Goal: Task Accomplishment & Management: Manage account settings

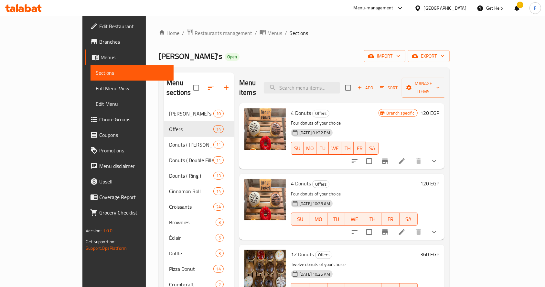
scroll to position [467, 0]
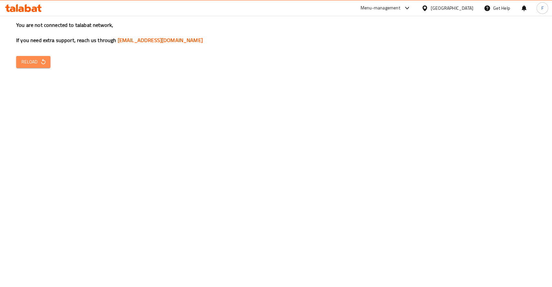
click at [28, 57] on button "Reload" at bounding box center [33, 62] width 34 height 12
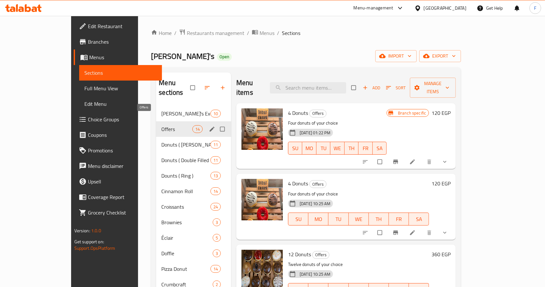
click at [161, 125] on span "Offers" at bounding box center [176, 129] width 31 height 8
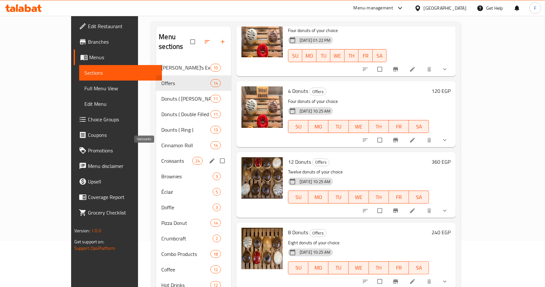
scroll to position [41, 0]
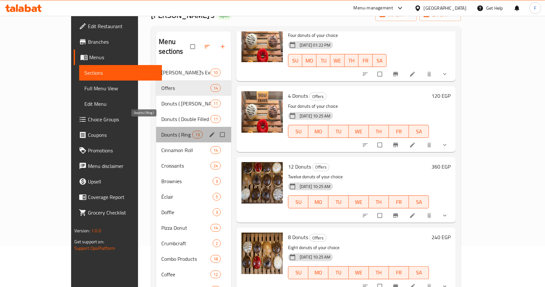
click at [161, 131] on span "Dounts ( Ring )" at bounding box center [176, 135] width 31 height 8
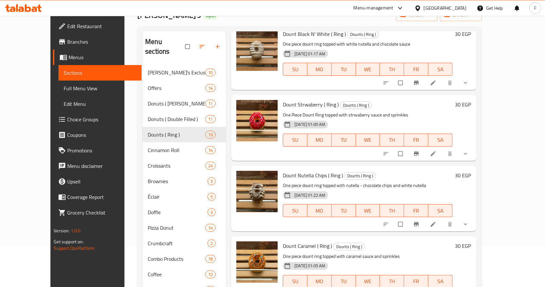
scroll to position [312, 0]
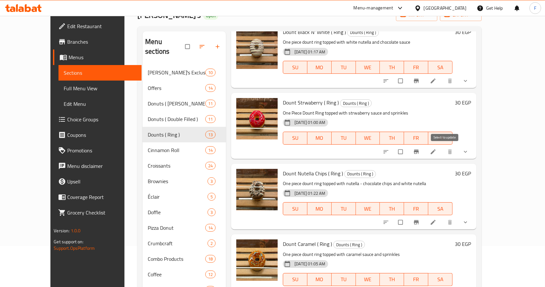
click at [408, 151] on input "checkbox" at bounding box center [401, 151] width 14 height 12
checkbox input "true"
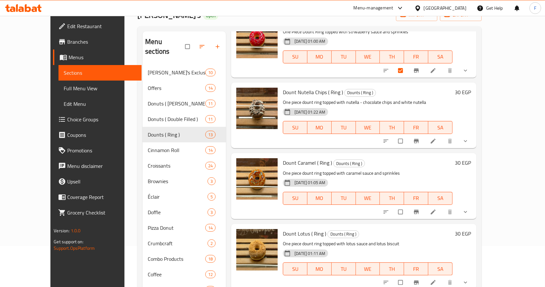
scroll to position [396, 0]
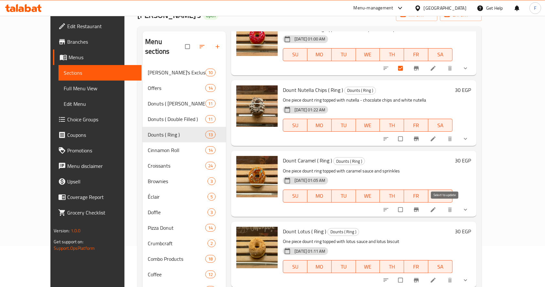
click at [408, 208] on input "checkbox" at bounding box center [401, 209] width 14 height 12
checkbox input "true"
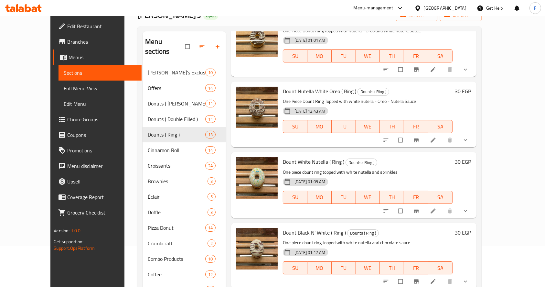
scroll to position [111, 0]
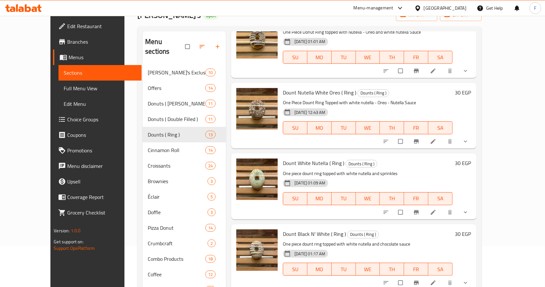
click at [408, 282] on input "checkbox" at bounding box center [401, 282] width 14 height 12
checkbox input "true"
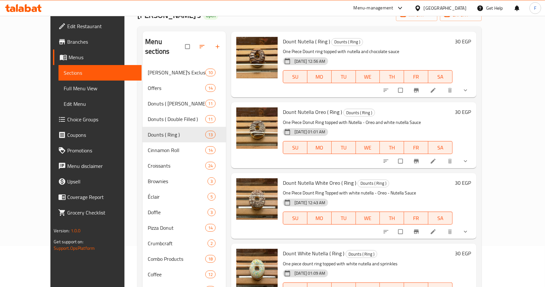
scroll to position [20, 0]
click at [408, 91] on input "checkbox" at bounding box center [401, 90] width 14 height 12
checkbox input "true"
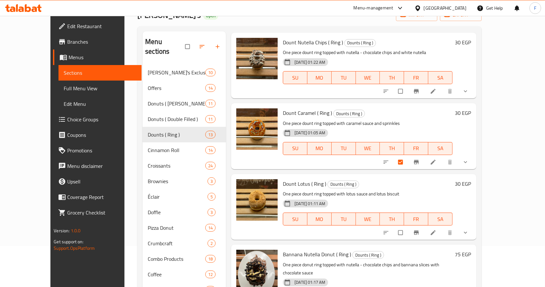
scroll to position [441, 0]
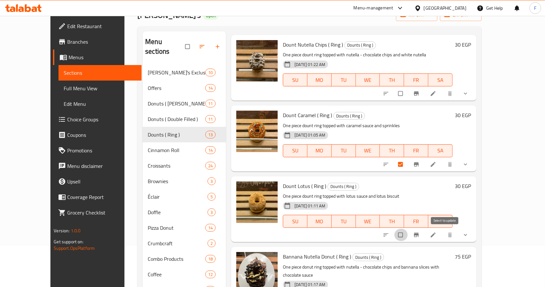
click at [408, 237] on input "checkbox" at bounding box center [401, 234] width 14 height 12
checkbox input "true"
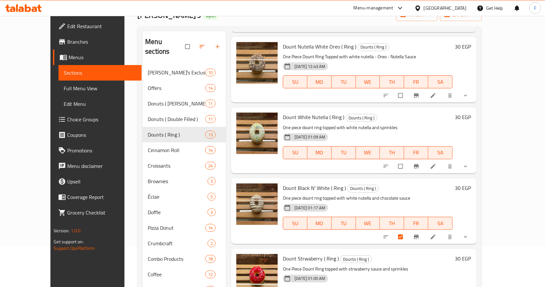
scroll to position [156, 0]
click at [408, 166] on input "checkbox" at bounding box center [401, 166] width 14 height 12
checkbox input "true"
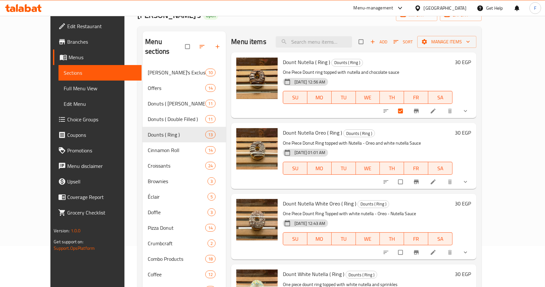
scroll to position [0, 0]
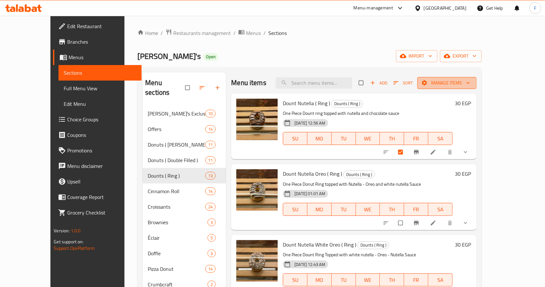
click at [471, 83] on span "Manage items" at bounding box center [446, 83] width 49 height 8
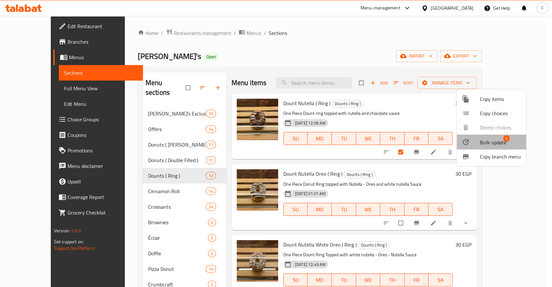
click at [485, 138] on span "Bulk update" at bounding box center [493, 142] width 26 height 8
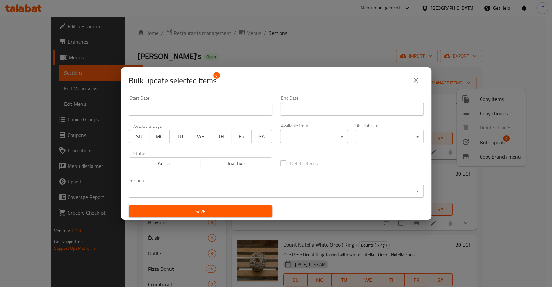
click at [233, 163] on span "Inactive" at bounding box center [236, 163] width 67 height 9
click at [212, 210] on span "Save" at bounding box center [200, 211] width 133 height 8
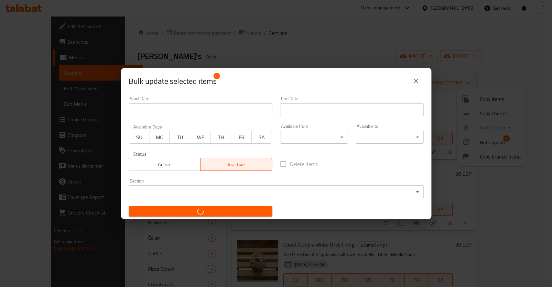
checkbox input "false"
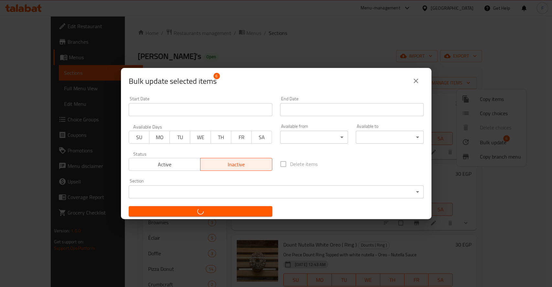
checkbox input "false"
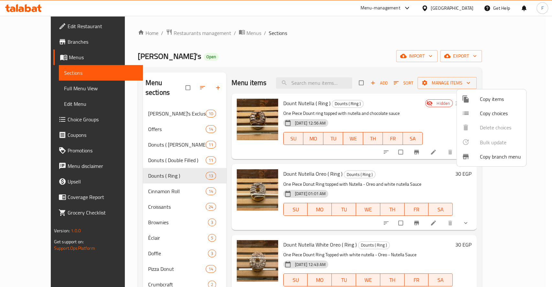
click at [342, 41] on div at bounding box center [276, 143] width 552 height 287
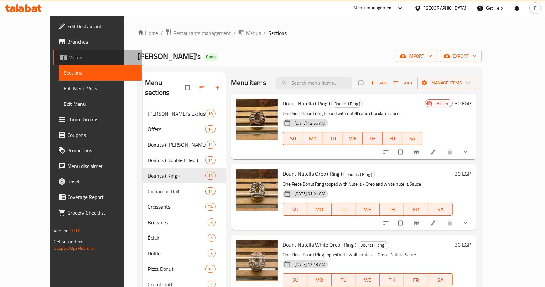
click at [69, 58] on span "Menus" at bounding box center [103, 57] width 68 height 8
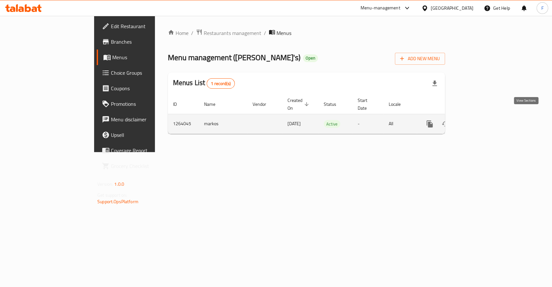
click at [480, 120] on icon "enhanced table" at bounding box center [476, 124] width 8 height 8
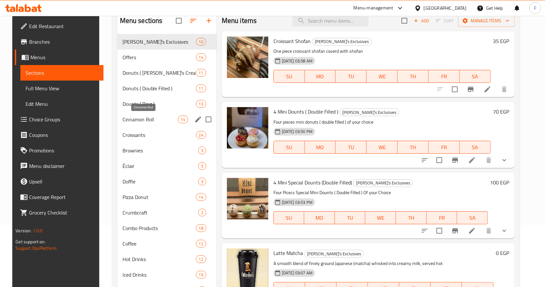
scroll to position [52, 0]
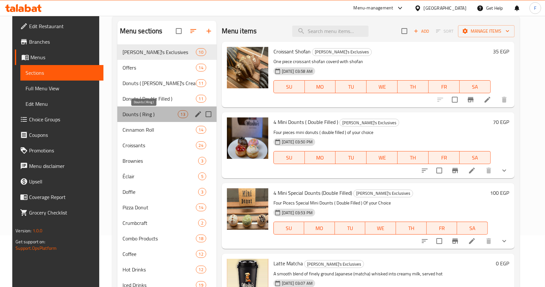
click at [145, 116] on span "Dounts ( Ring )" at bounding box center [149, 114] width 55 height 8
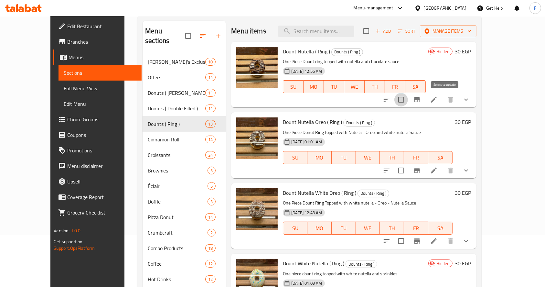
click at [408, 101] on input "checkbox" at bounding box center [401, 100] width 14 height 14
checkbox input "true"
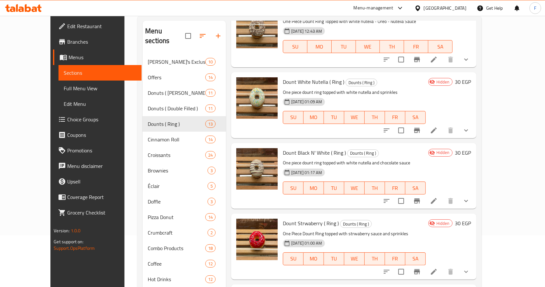
scroll to position [182, 0]
click at [408, 130] on input "checkbox" at bounding box center [401, 130] width 14 height 14
checkbox input "true"
click at [408, 199] on input "checkbox" at bounding box center [401, 201] width 14 height 14
checkbox input "true"
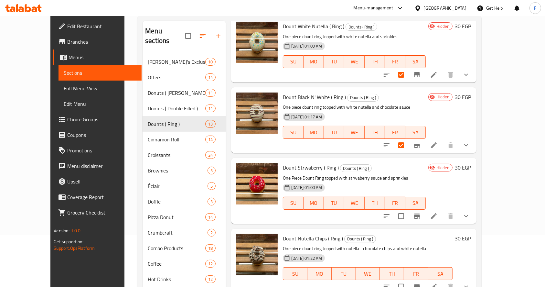
scroll to position [238, 0]
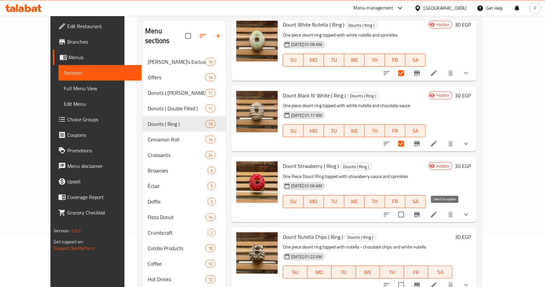
click at [408, 214] on input "checkbox" at bounding box center [401, 214] width 14 height 14
checkbox input "true"
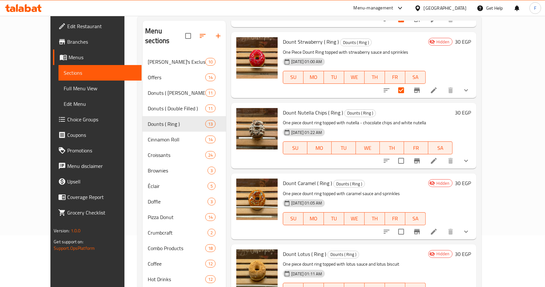
scroll to position [363, 0]
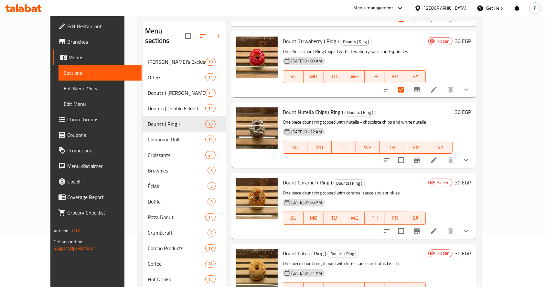
click at [408, 233] on input "checkbox" at bounding box center [401, 231] width 14 height 14
checkbox input "true"
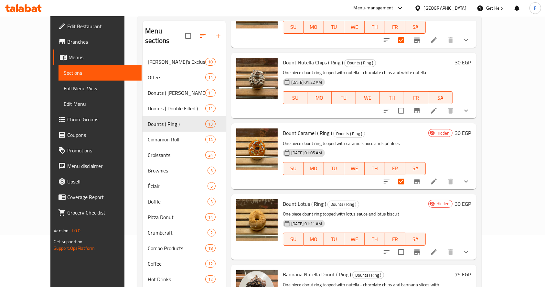
scroll to position [413, 0]
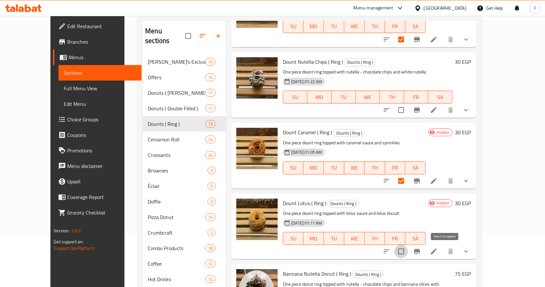
click at [408, 247] on input "checkbox" at bounding box center [401, 251] width 14 height 14
checkbox input "true"
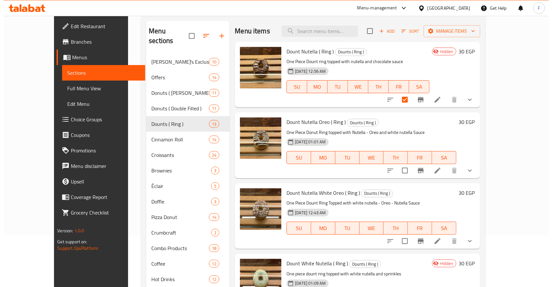
scroll to position [0, 0]
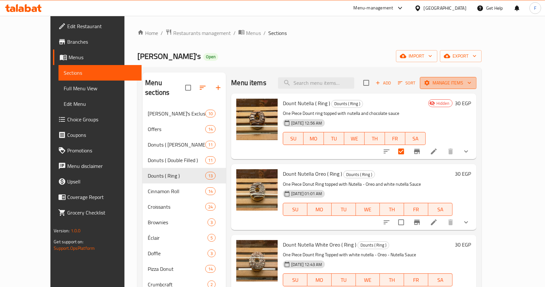
click at [471, 83] on span "Manage items" at bounding box center [448, 83] width 46 height 8
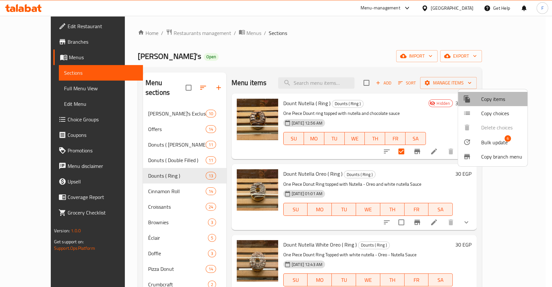
click at [470, 99] on icon at bounding box center [467, 99] width 8 height 8
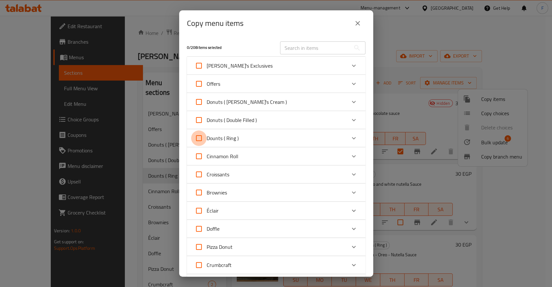
click at [196, 139] on input "Dounts ( Ring )" at bounding box center [199, 138] width 16 height 16
checkbox input "true"
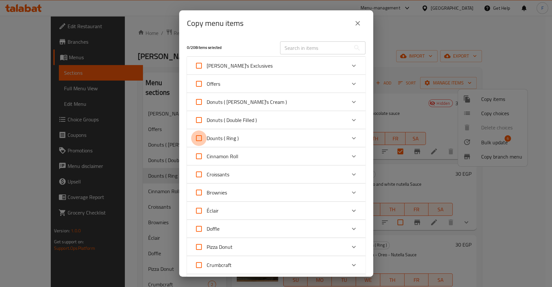
checkbox input "true"
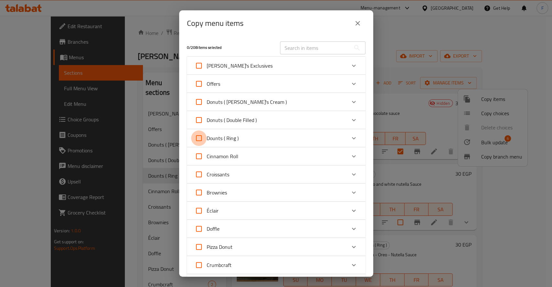
checkbox input "true"
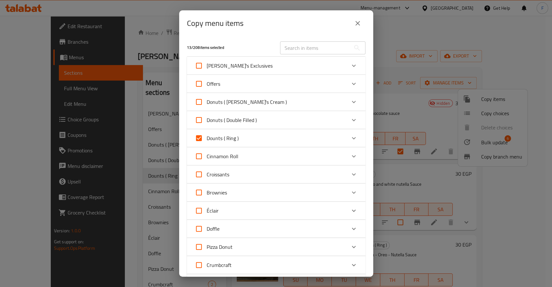
click at [197, 140] on input "Dounts ( Ring )" at bounding box center [199, 138] width 16 height 16
checkbox input "false"
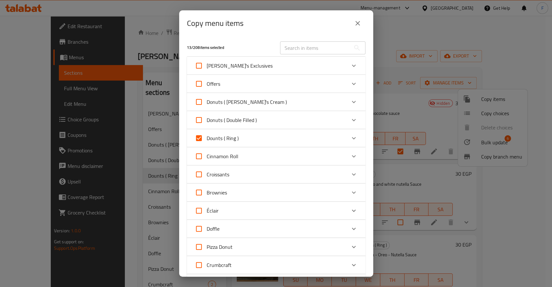
checkbox input "false"
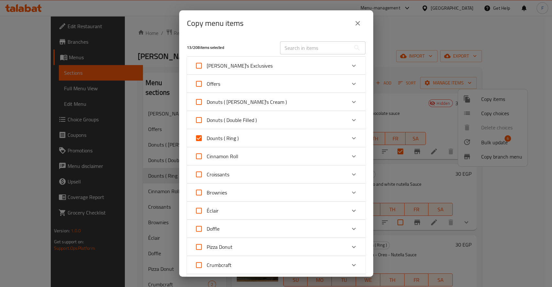
checkbox input "false"
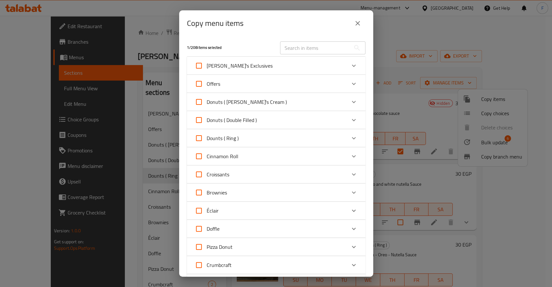
click at [308, 135] on div "Dounts ( Ring )" at bounding box center [270, 138] width 151 height 16
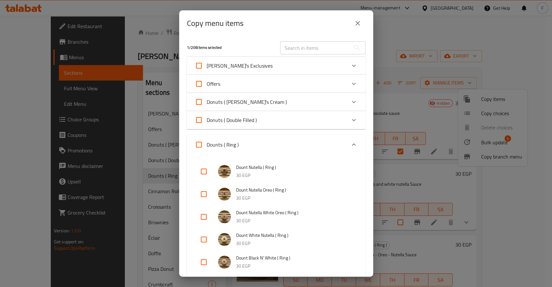
click at [205, 169] on input "checkbox" at bounding box center [204, 172] width 16 height 16
checkbox input "true"
click at [201, 217] on input "checkbox" at bounding box center [204, 217] width 16 height 16
checkbox input "true"
click at [204, 241] on input "checkbox" at bounding box center [204, 239] width 16 height 16
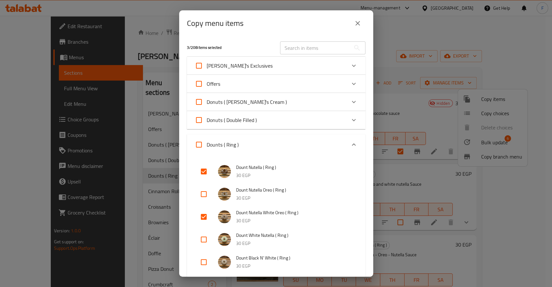
checkbox input "true"
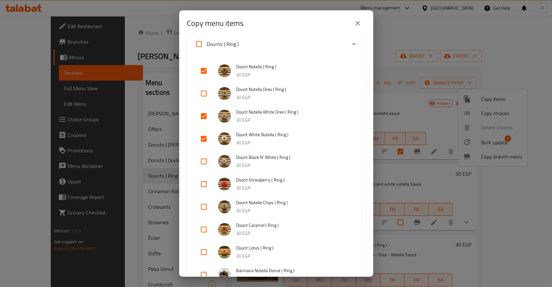
scroll to position [105, 0]
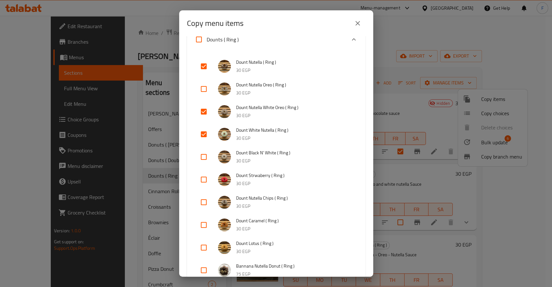
click at [203, 246] on input "checkbox" at bounding box center [204, 247] width 16 height 16
checkbox input "true"
click at [204, 226] on input "checkbox" at bounding box center [204, 225] width 16 height 16
checkbox input "true"
click at [201, 180] on input "checkbox" at bounding box center [204, 180] width 16 height 16
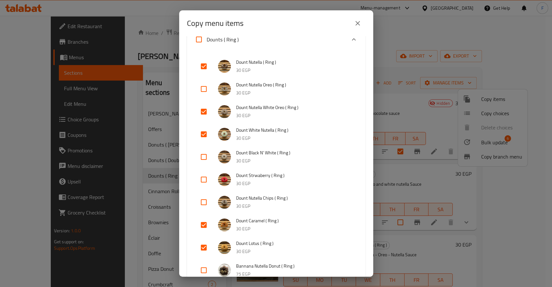
checkbox input "true"
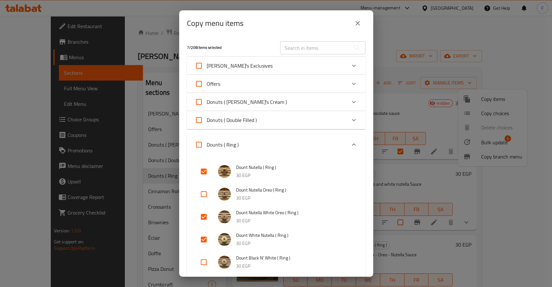
scroll to position [0, 0]
click at [331, 134] on div "Dounts ( Ring )" at bounding box center [276, 144] width 178 height 21
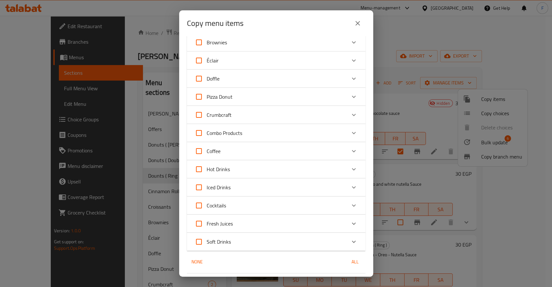
scroll to position [217, 0]
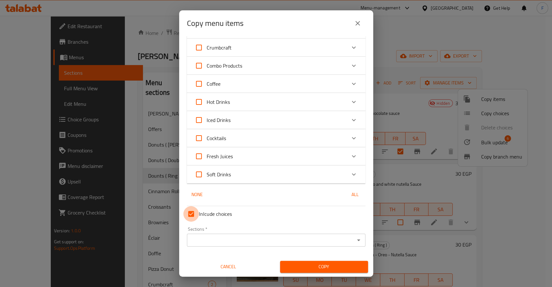
click at [193, 215] on input "Inlcude choices" at bounding box center [191, 214] width 16 height 16
checkbox input "true"
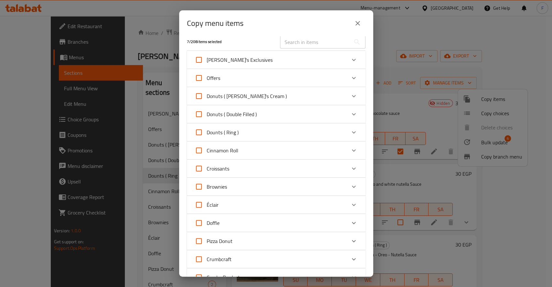
scroll to position [0, 0]
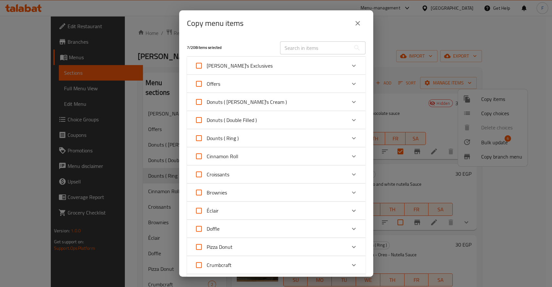
click at [233, 141] on span "Dounts ( Ring )" at bounding box center [222, 138] width 32 height 10
click at [206, 141] on input "Dounts ( Ring )" at bounding box center [199, 138] width 16 height 16
checkbox input "true"
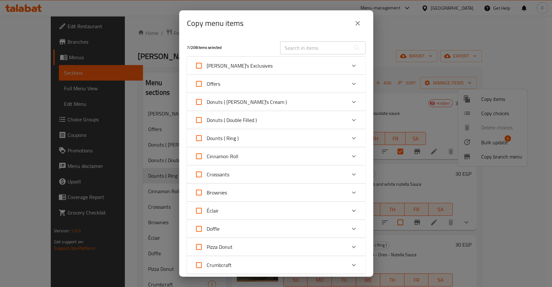
checkbox input "true"
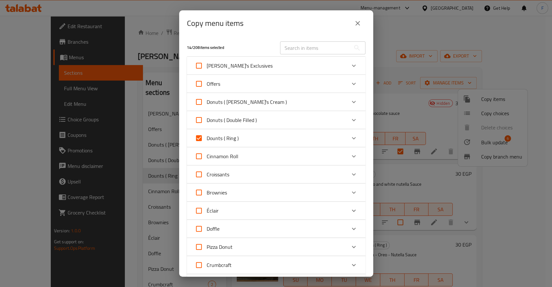
click at [235, 141] on span "Dounts ( Ring )" at bounding box center [222, 138] width 32 height 10
click at [206, 141] on input "Dounts ( Ring )" at bounding box center [199, 138] width 16 height 16
checkbox input "false"
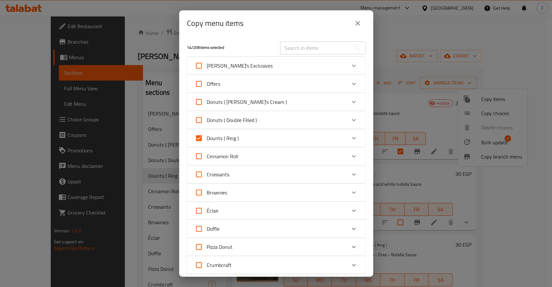
checkbox input "false"
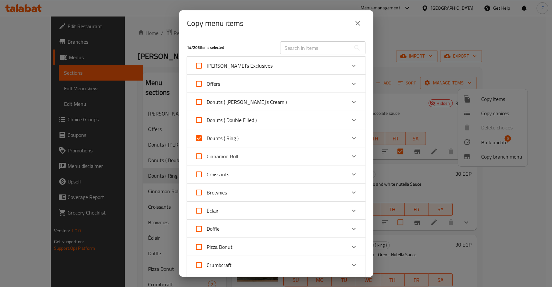
checkbox input "false"
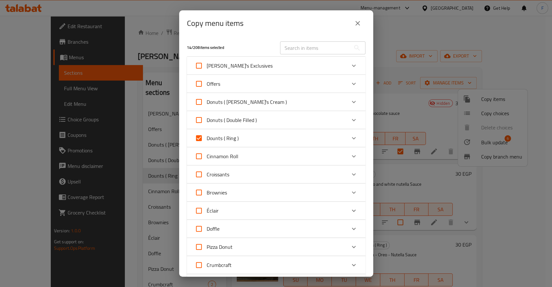
checkbox input "false"
click at [259, 136] on div "Dounts ( Ring )" at bounding box center [270, 138] width 151 height 16
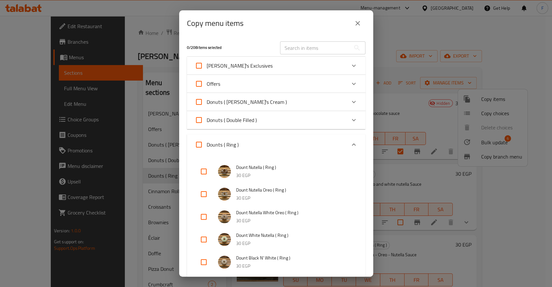
click at [203, 173] on input "checkbox" at bounding box center [204, 172] width 16 height 16
checkbox input "true"
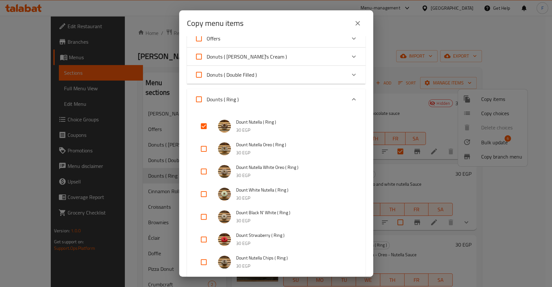
scroll to position [46, 0]
click at [204, 196] on input "checkbox" at bounding box center [204, 194] width 16 height 16
checkbox input "true"
click at [204, 216] on input "checkbox" at bounding box center [204, 216] width 16 height 16
checkbox input "true"
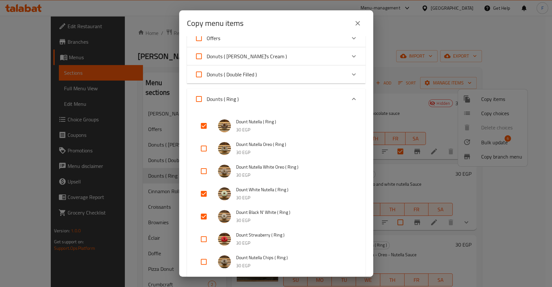
click at [206, 237] on input "checkbox" at bounding box center [204, 239] width 16 height 16
checkbox input "true"
click at [206, 260] on input "checkbox" at bounding box center [204, 262] width 16 height 16
checkbox input "true"
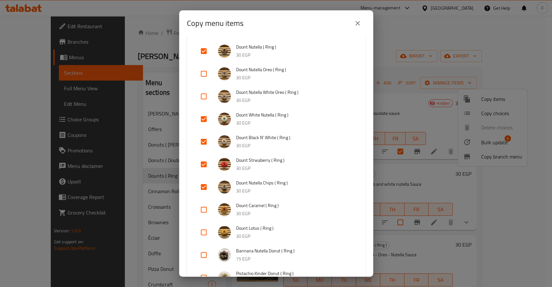
scroll to position [121, 0]
click at [204, 236] on input "checkbox" at bounding box center [204, 232] width 16 height 16
checkbox input "true"
click at [205, 205] on input "checkbox" at bounding box center [204, 209] width 16 height 16
checkbox input "true"
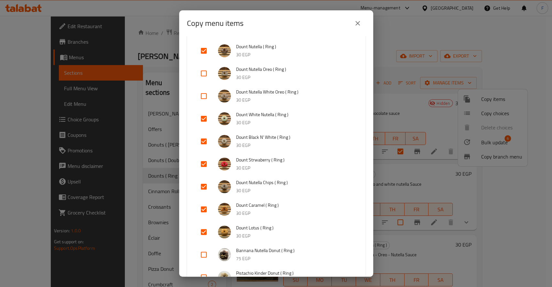
click at [202, 184] on input "checkbox" at bounding box center [204, 187] width 16 height 16
checkbox input "false"
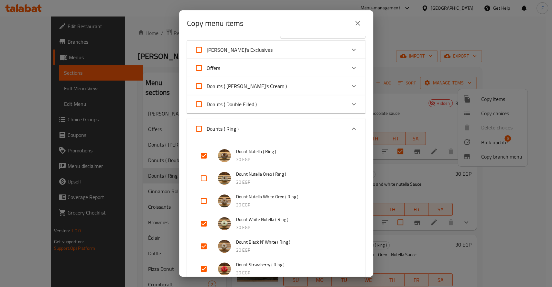
scroll to position [0, 0]
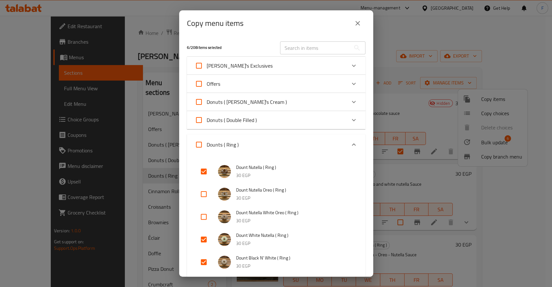
click at [314, 142] on div "Dounts ( Ring )" at bounding box center [270, 145] width 151 height 16
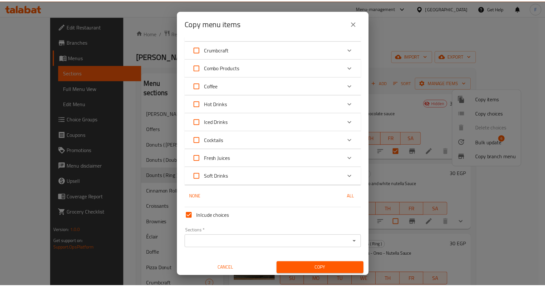
scroll to position [217, 0]
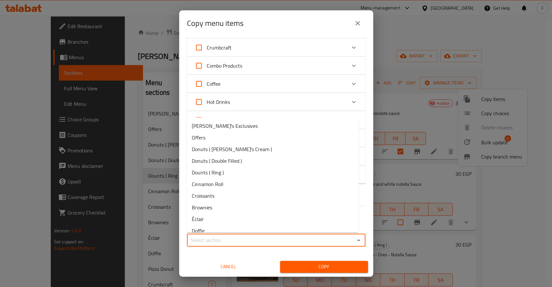
click at [252, 238] on input "Sections   *" at bounding box center [271, 239] width 164 height 9
click at [354, 239] on icon "Close" at bounding box center [358, 240] width 8 height 8
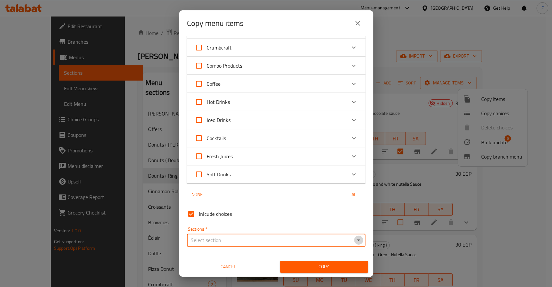
click at [354, 239] on icon "Open" at bounding box center [358, 240] width 8 height 8
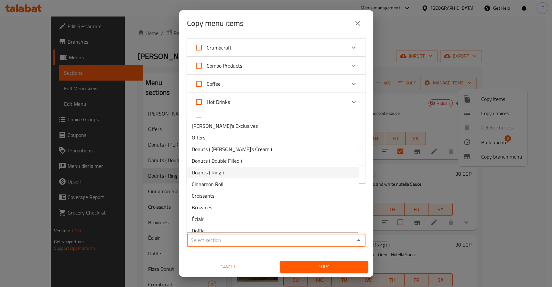
click at [238, 172] on li "Dounts ( Ring )" at bounding box center [272, 172] width 172 height 12
type input "Dounts ( Ring )"
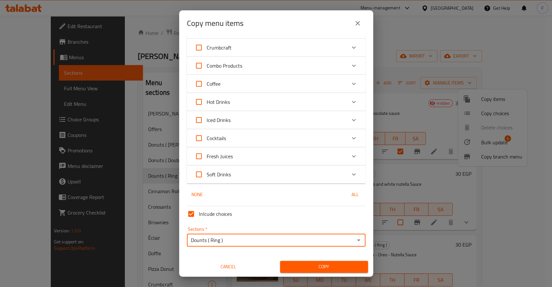
click at [313, 270] on span "Copy" at bounding box center [324, 266] width 78 height 8
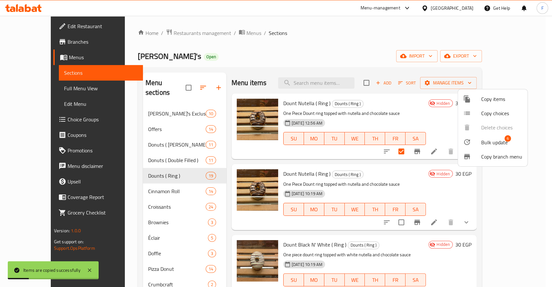
click at [396, 43] on div at bounding box center [276, 143] width 552 height 287
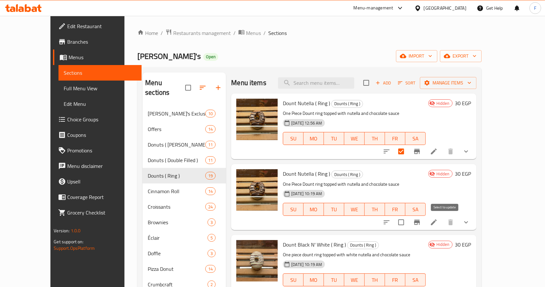
click at [408, 225] on input "checkbox" at bounding box center [401, 222] width 14 height 14
checkbox input "true"
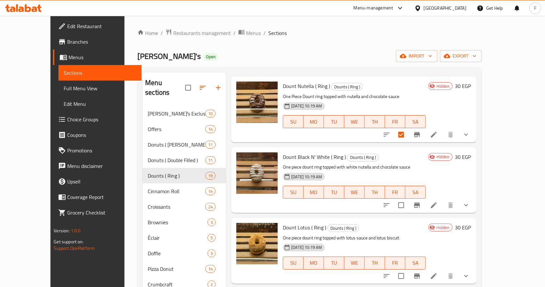
scroll to position [100, 0]
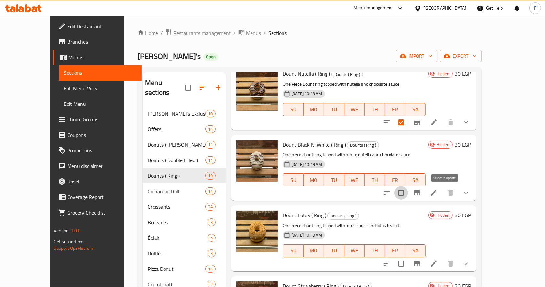
click at [408, 194] on input "checkbox" at bounding box center [401, 193] width 14 height 14
checkbox input "true"
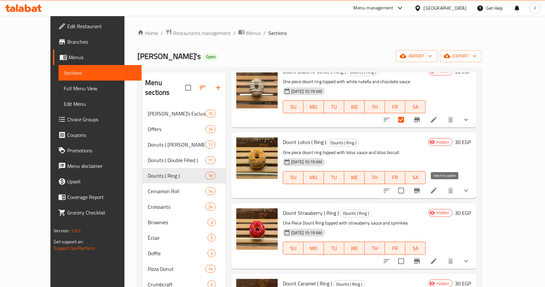
scroll to position [174, 0]
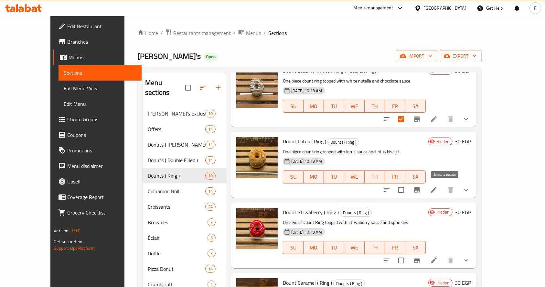
click at [408, 192] on input "checkbox" at bounding box center [401, 190] width 14 height 14
checkbox input "true"
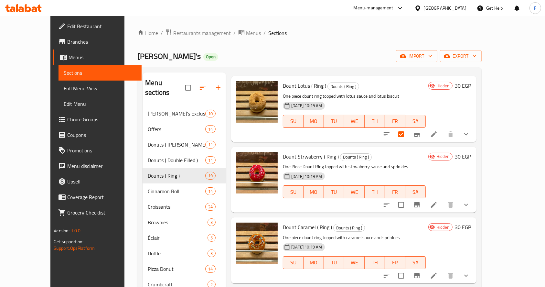
scroll to position [230, 0]
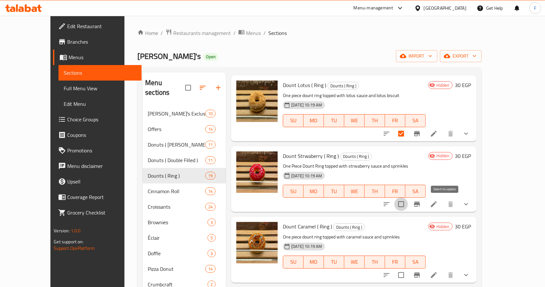
click at [408, 200] on input "checkbox" at bounding box center [401, 204] width 14 height 14
checkbox input "true"
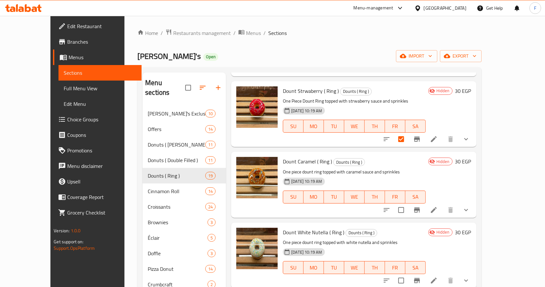
scroll to position [295, 0]
click at [408, 207] on input "checkbox" at bounding box center [401, 210] width 14 height 14
checkbox input "true"
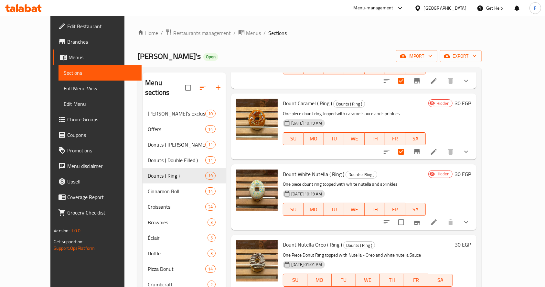
scroll to position [353, 0]
click at [408, 223] on input "checkbox" at bounding box center [401, 222] width 14 height 14
checkbox input "true"
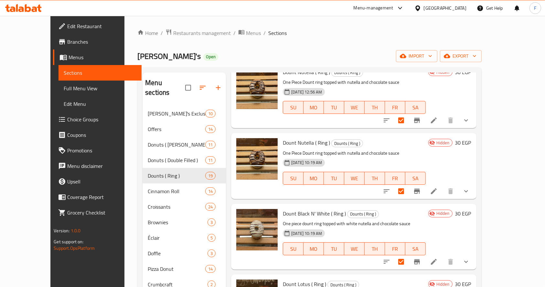
scroll to position [0, 0]
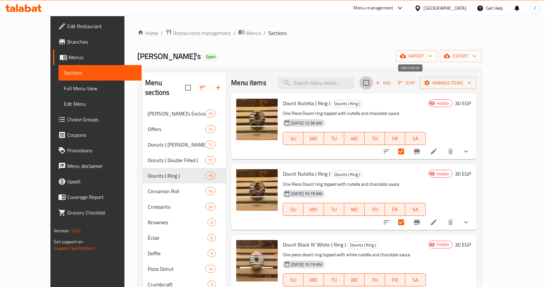
click at [373, 83] on input "checkbox" at bounding box center [366, 83] width 14 height 14
checkbox input "true"
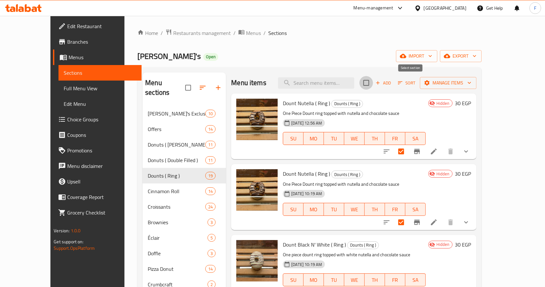
checkbox input "true"
click at [373, 83] on input "checkbox" at bounding box center [366, 83] width 14 height 14
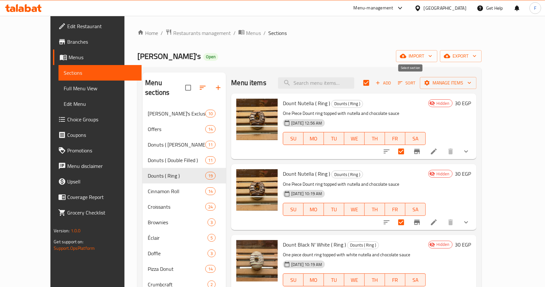
checkbox input "false"
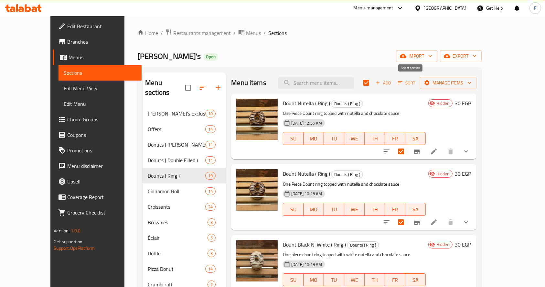
checkbox input "false"
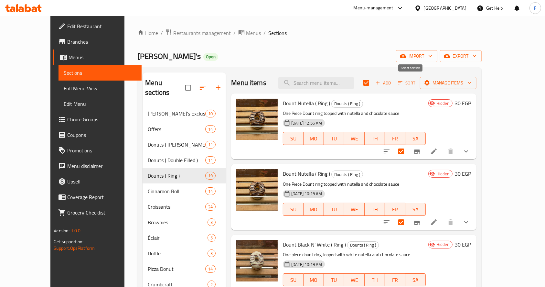
checkbox input "false"
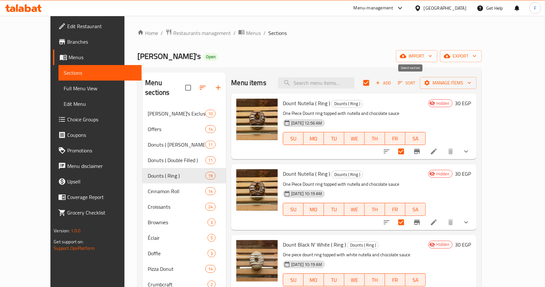
checkbox input "false"
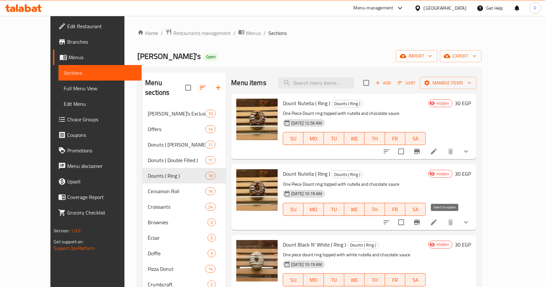
click at [408, 223] on input "checkbox" at bounding box center [401, 222] width 14 height 14
checkbox input "true"
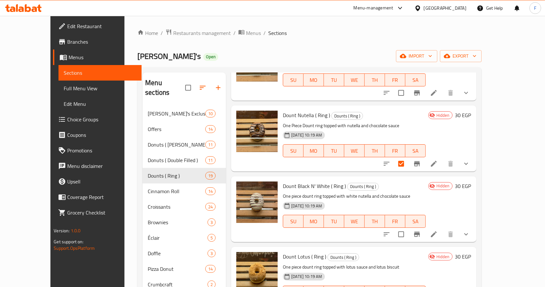
scroll to position [59, 0]
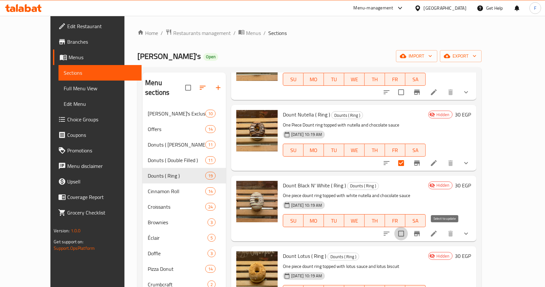
click at [408, 232] on input "checkbox" at bounding box center [401, 234] width 14 height 14
checkbox input "true"
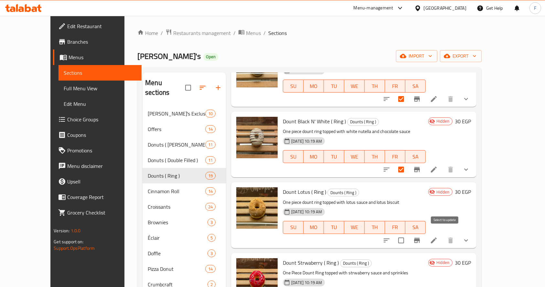
scroll to position [129, 0]
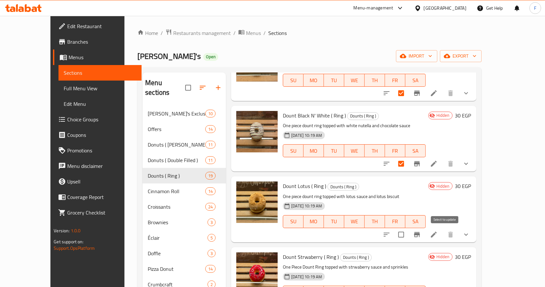
click at [408, 234] on input "checkbox" at bounding box center [401, 235] width 14 height 14
checkbox input "true"
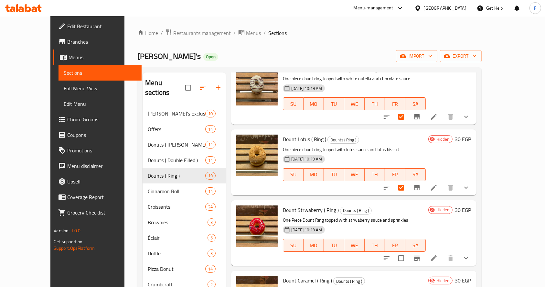
scroll to position [177, 0]
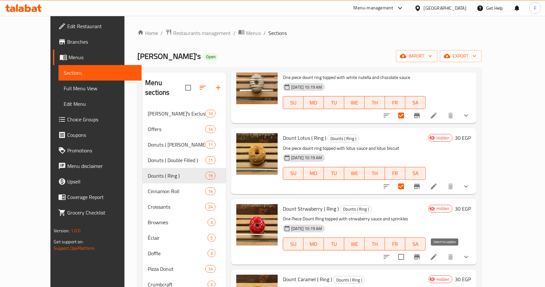
click at [408, 262] on input "checkbox" at bounding box center [401, 257] width 14 height 14
checkbox input "true"
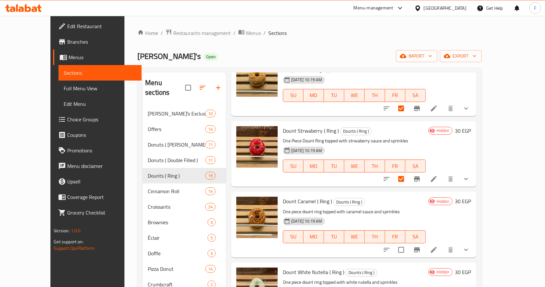
scroll to position [258, 0]
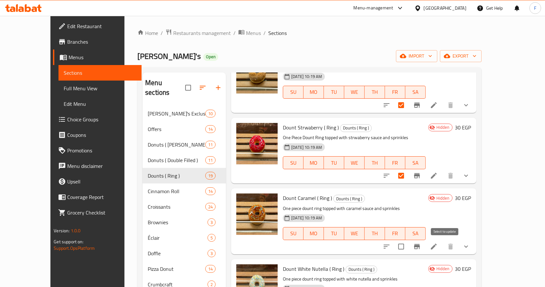
click at [408, 242] on input "checkbox" at bounding box center [401, 246] width 14 height 14
checkbox input "true"
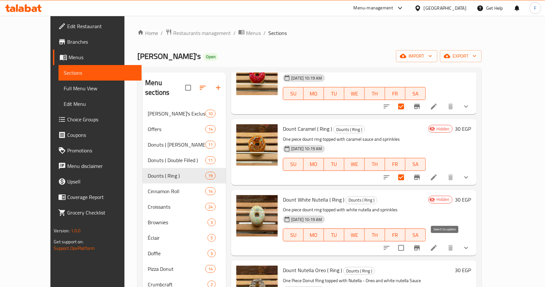
scroll to position [331, 0]
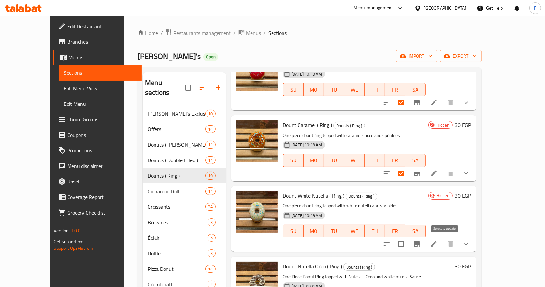
click at [408, 244] on input "checkbox" at bounding box center [401, 244] width 14 height 14
checkbox input "true"
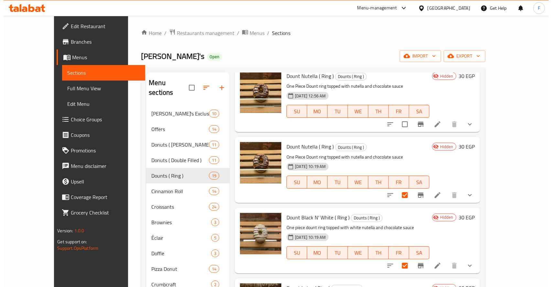
scroll to position [0, 0]
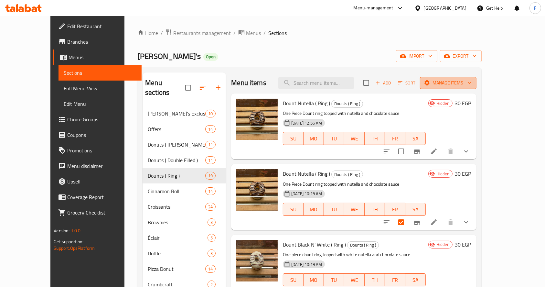
click at [471, 85] on span "Manage items" at bounding box center [448, 83] width 46 height 8
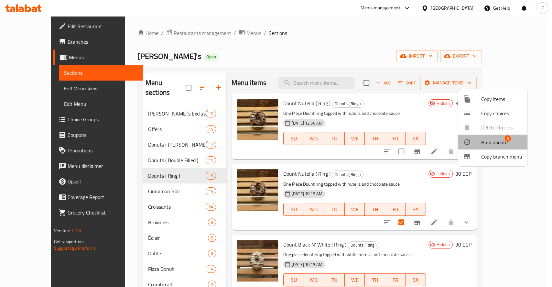
click at [489, 139] on span "Bulk update" at bounding box center [494, 142] width 26 height 8
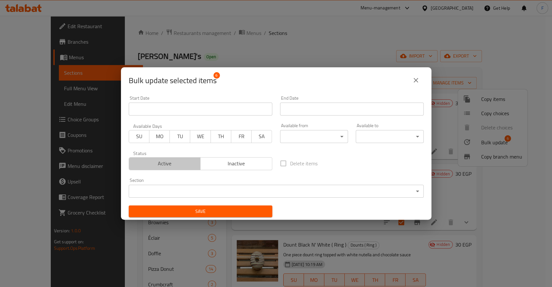
click at [181, 164] on span "Active" at bounding box center [165, 163] width 67 height 9
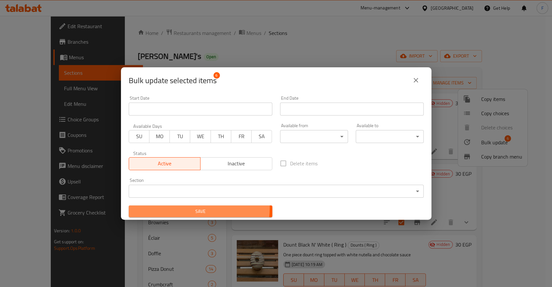
click at [189, 208] on span "Save" at bounding box center [200, 211] width 133 height 8
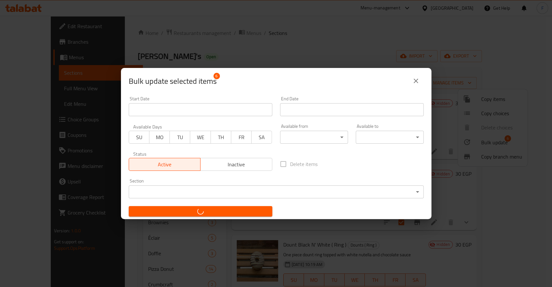
checkbox input "false"
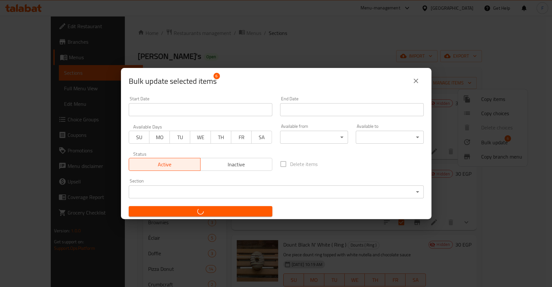
checkbox input "false"
